Goal: Contribute content

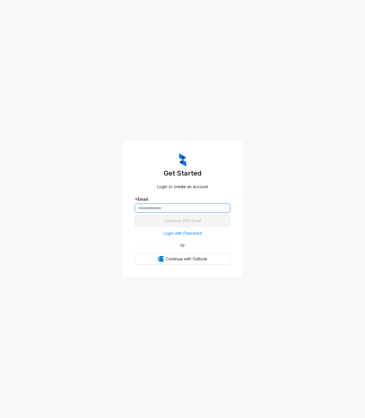
click at [175, 208] on input "text" at bounding box center [182, 208] width 95 height 9
type input "**********"
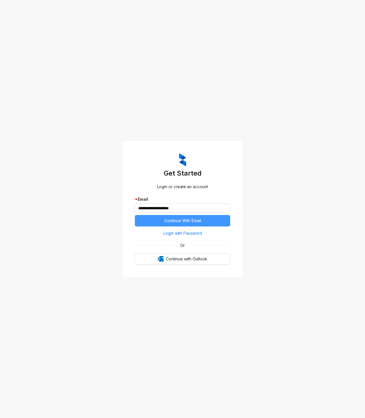
click at [172, 220] on span "Continue With Email" at bounding box center [182, 221] width 37 height 6
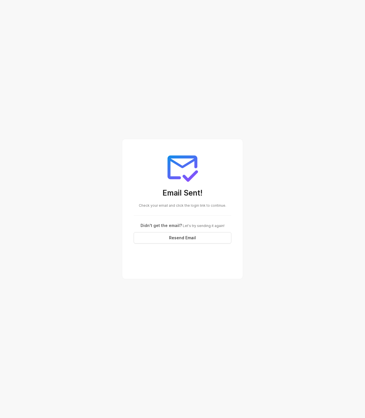
click at [162, 228] on div "Didn't get the email? Let's try sending it again!" at bounding box center [183, 225] width 98 height 6
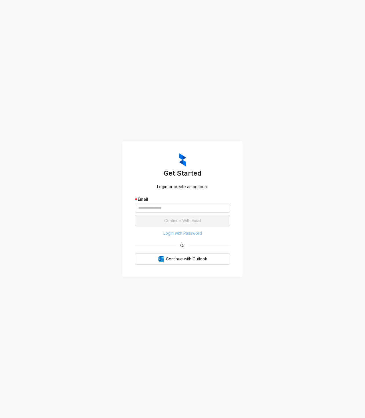
click at [179, 234] on span "Login with Password" at bounding box center [182, 233] width 39 height 6
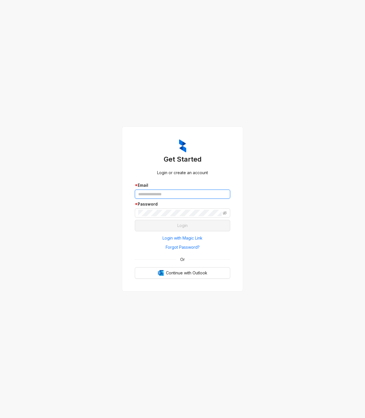
type input "**********"
click at [154, 192] on input "**********" at bounding box center [182, 194] width 95 height 9
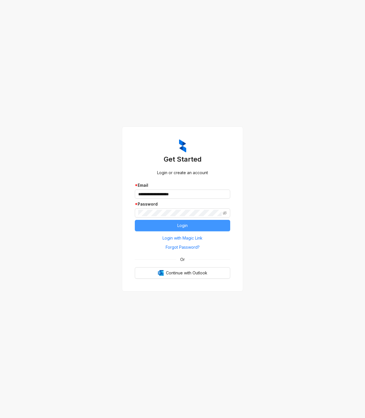
click at [147, 225] on button "Login" at bounding box center [182, 225] width 95 height 11
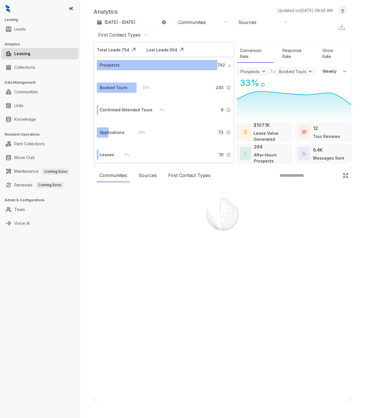
select select "******"
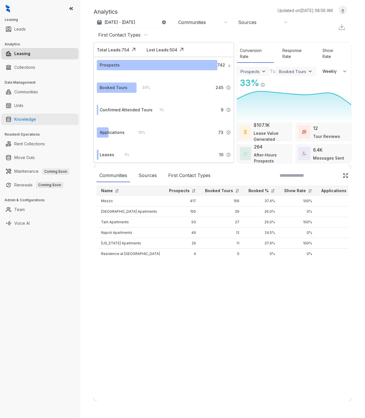
click at [21, 118] on link "Knowledge" at bounding box center [25, 119] width 22 height 11
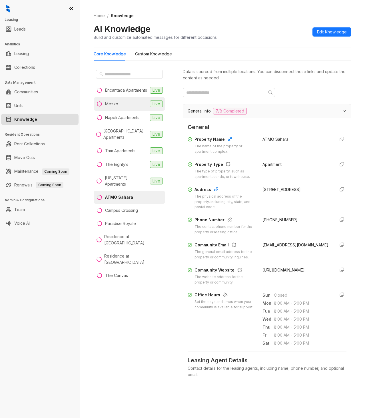
click at [113, 107] on div "Mezzo" at bounding box center [111, 104] width 13 height 6
click at [328, 32] on span "Edit Knowledge" at bounding box center [332, 32] width 30 height 6
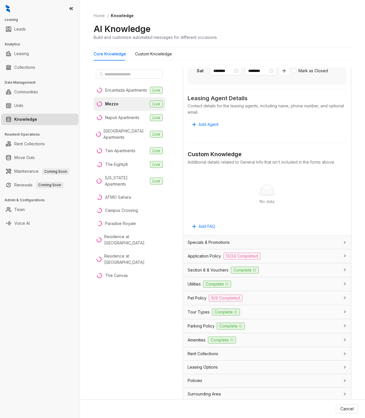
scroll to position [344, 0]
click at [287, 257] on div "Application Policy 13/24 Completed" at bounding box center [264, 255] width 152 height 7
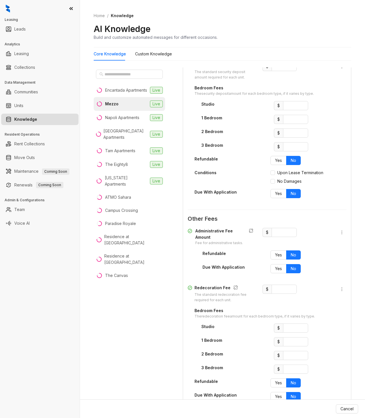
scroll to position [915, 0]
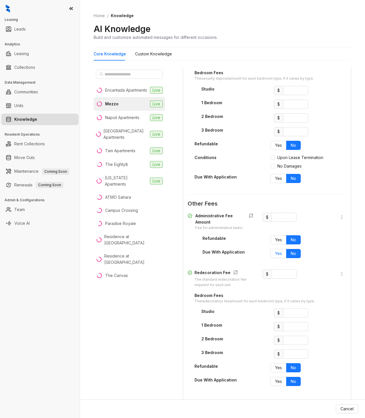
click at [273, 258] on label "Yes" at bounding box center [278, 253] width 16 height 9
click at [325, 409] on span "Update Knowledge" at bounding box center [335, 409] width 37 height 6
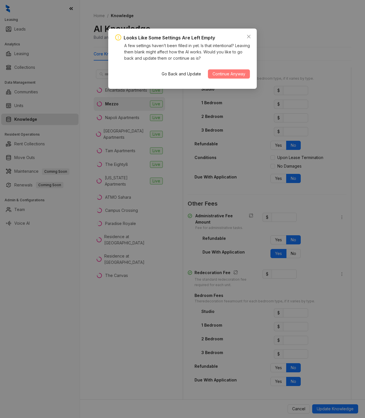
click at [226, 73] on span "Continue Anyway" at bounding box center [228, 74] width 33 height 6
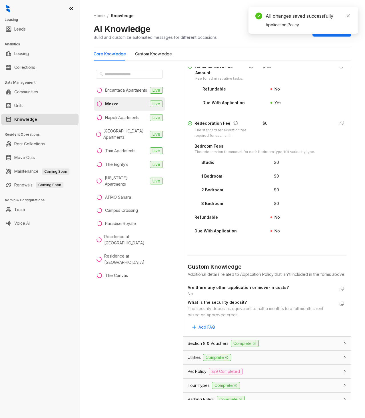
scroll to position [771, 0]
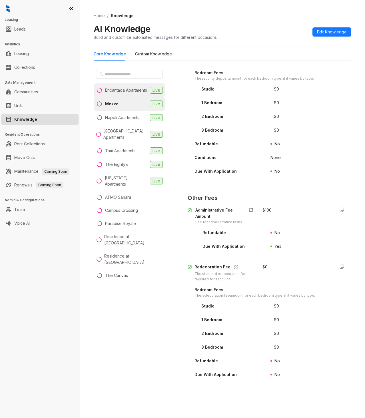
click at [117, 93] on div "Encantada Apartments" at bounding box center [126, 90] width 42 height 6
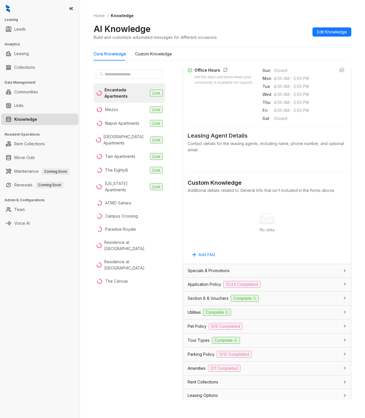
scroll to position [254, 0]
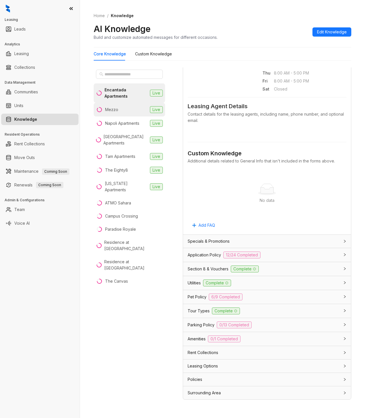
click at [113, 107] on div "Mezzo" at bounding box center [111, 110] width 13 height 6
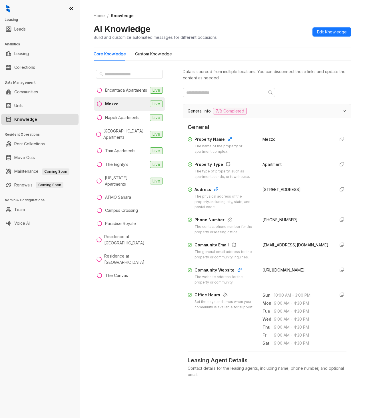
click at [324, 110] on div "General Info 7/8 Completed" at bounding box center [264, 111] width 152 height 7
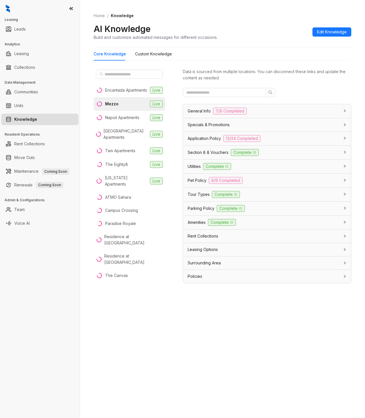
click at [317, 136] on div "Application Policy 13/24 Completed" at bounding box center [264, 138] width 152 height 7
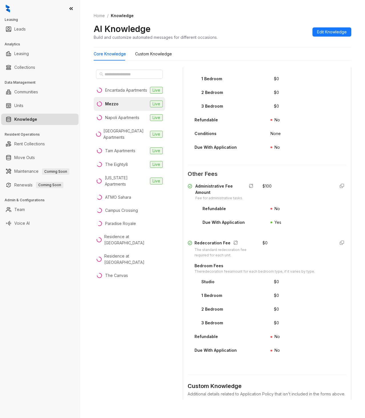
scroll to position [457, 0]
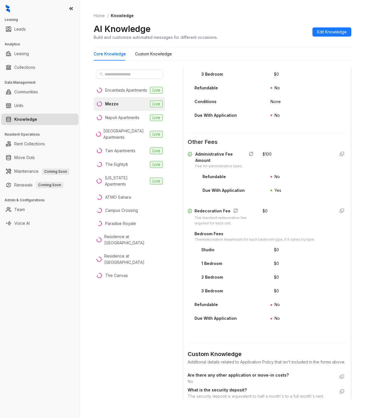
click at [115, 302] on div "Encantada Apartments Live Mezzo Live Napoli Apartments Live Ridge Falls Apartme…" at bounding box center [129, 233] width 71 height 332
